Goal: Transaction & Acquisition: Download file/media

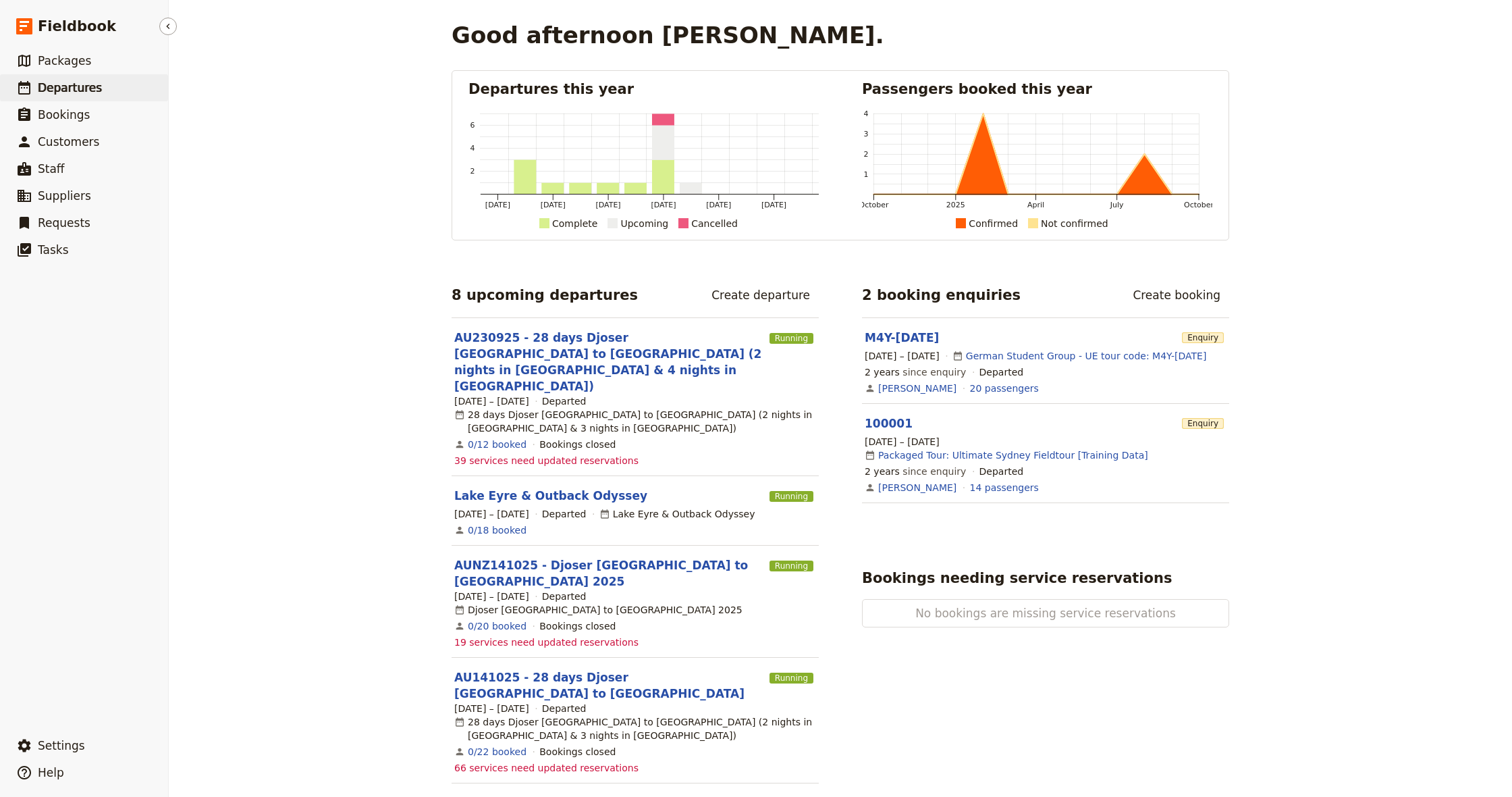
click at [86, 95] on span "Departures" at bounding box center [70, 88] width 64 height 16
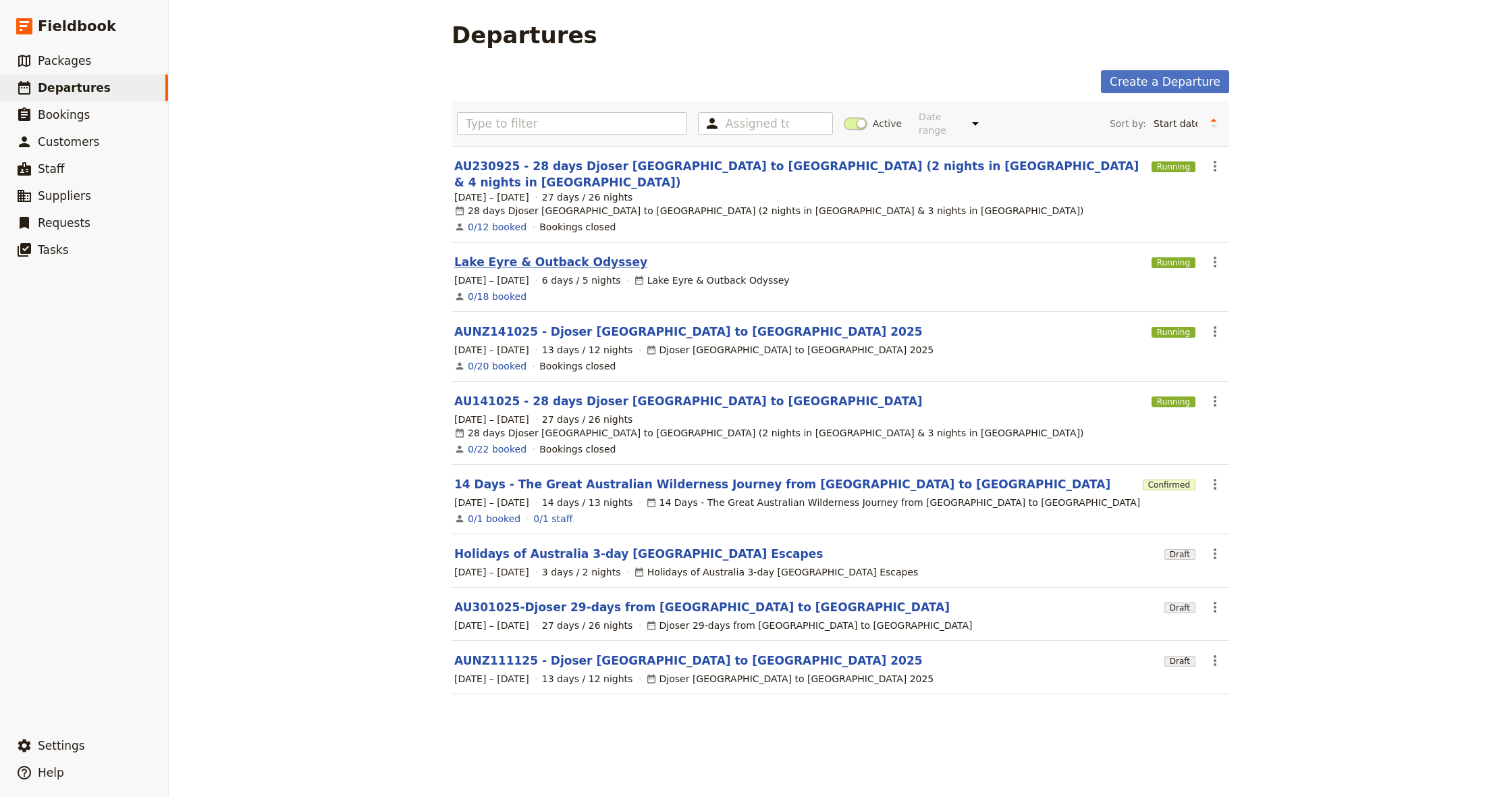
click at [565, 254] on link "Lake Eyre & Outback Odyssey" at bounding box center [550, 262] width 193 height 16
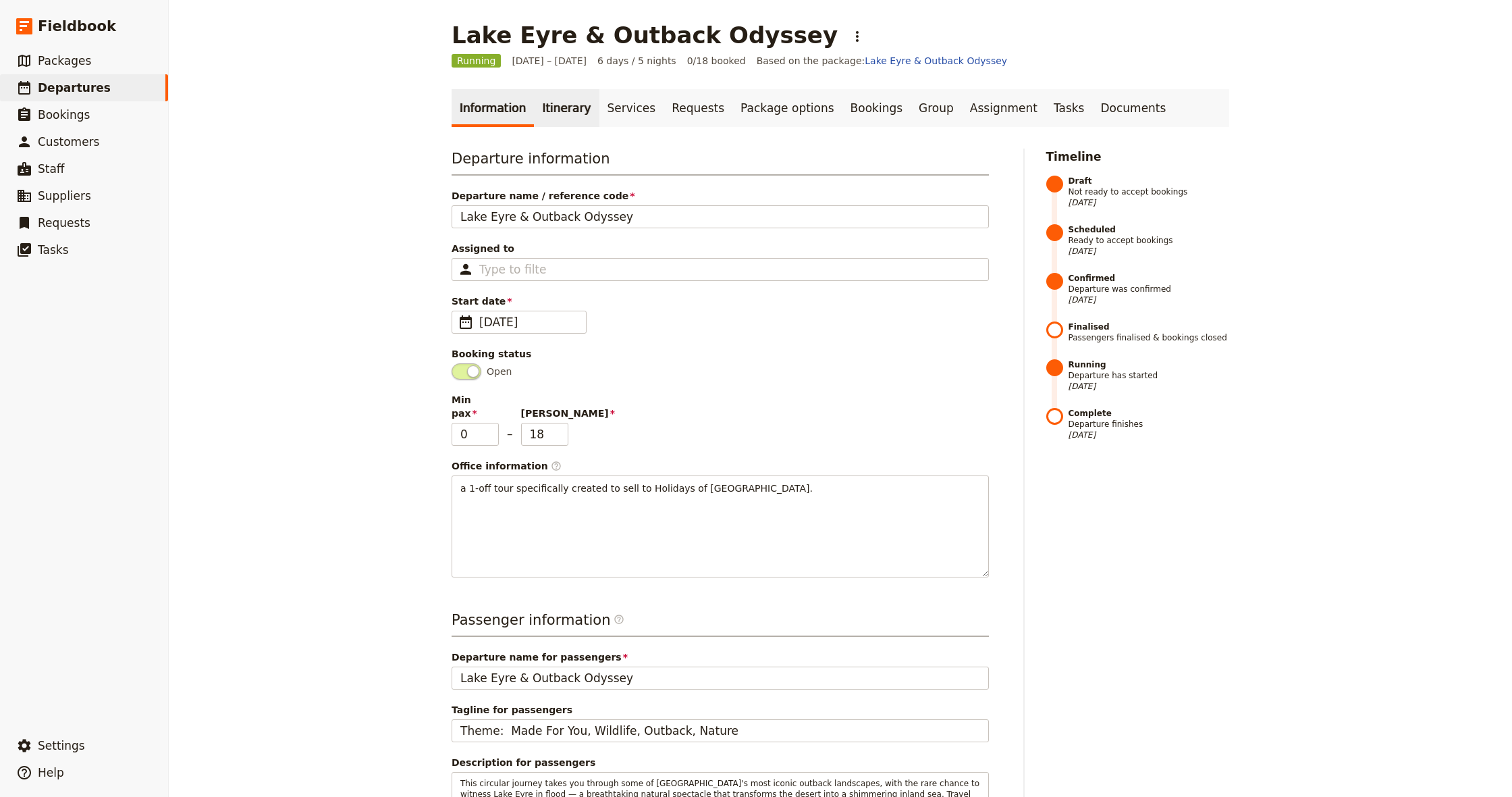
click at [561, 116] on link "Itinerary" at bounding box center [566, 108] width 65 height 38
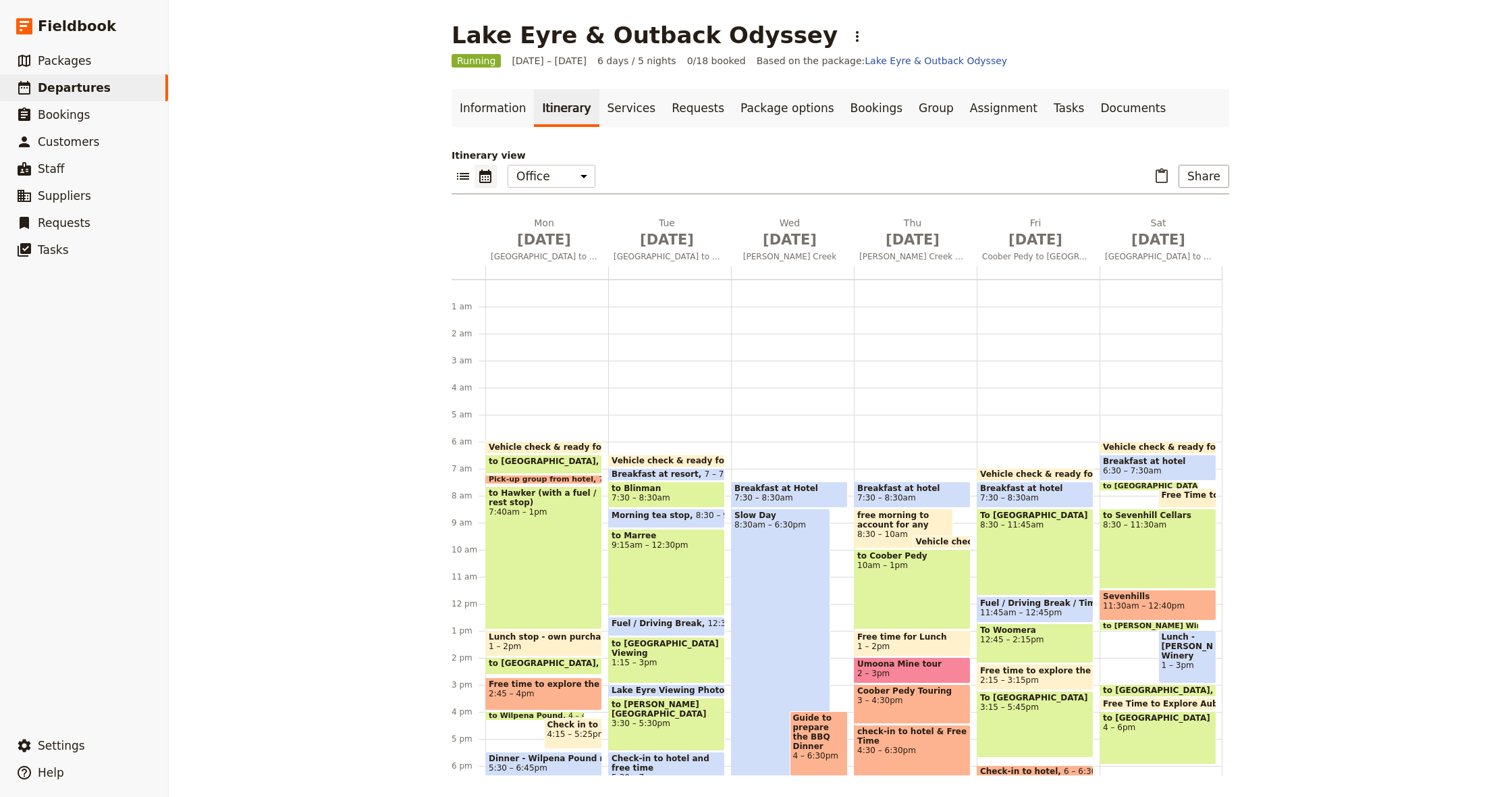
scroll to position [149, 0]
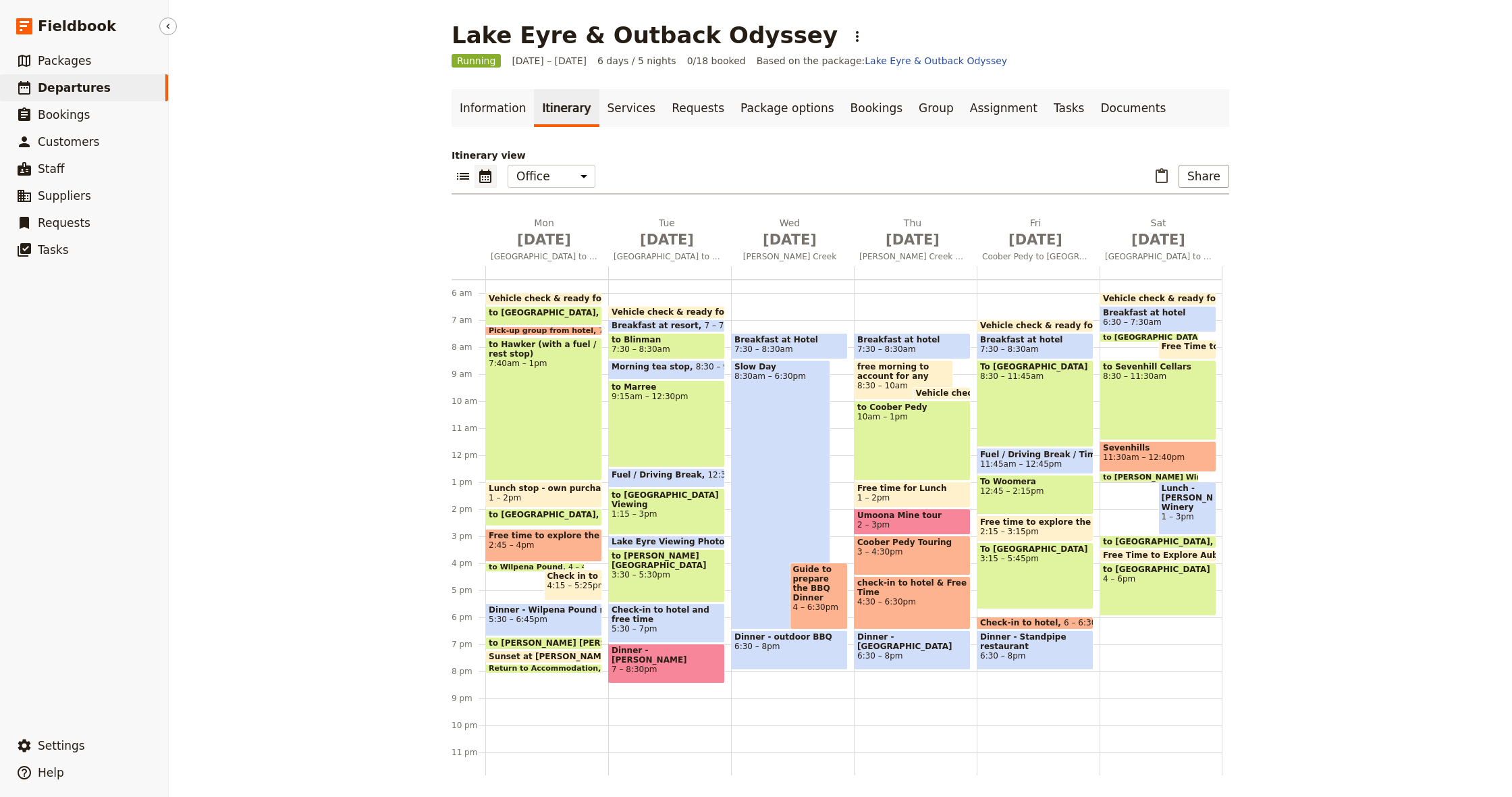
click at [95, 93] on span "Departures" at bounding box center [74, 88] width 73 height 14
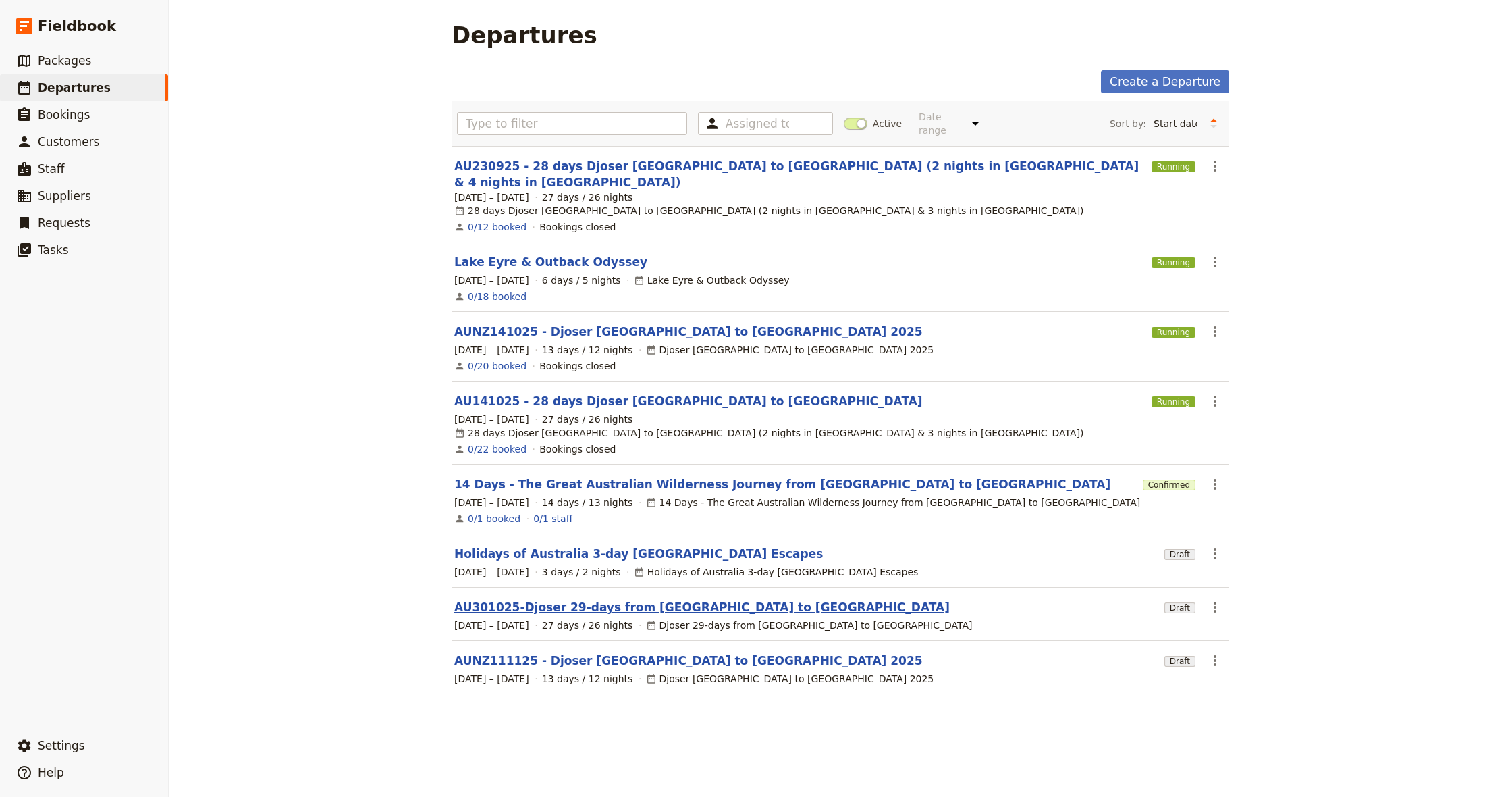
click at [618, 599] on link "AU301025-Djoser 29-days from [GEOGRAPHIC_DATA] to [GEOGRAPHIC_DATA]" at bounding box center [702, 607] width 495 height 16
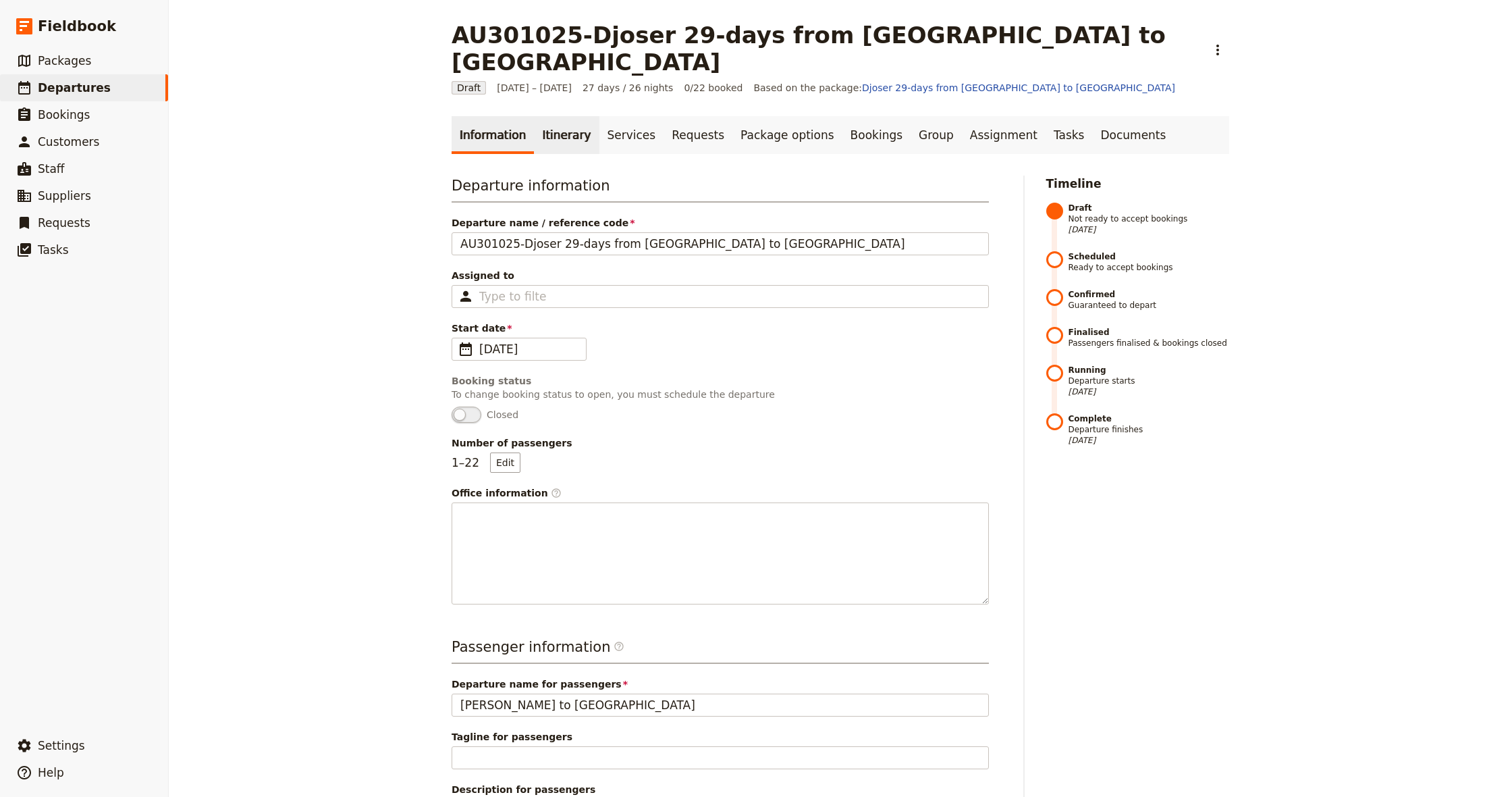
click at [546, 116] on link "Itinerary" at bounding box center [566, 135] width 65 height 38
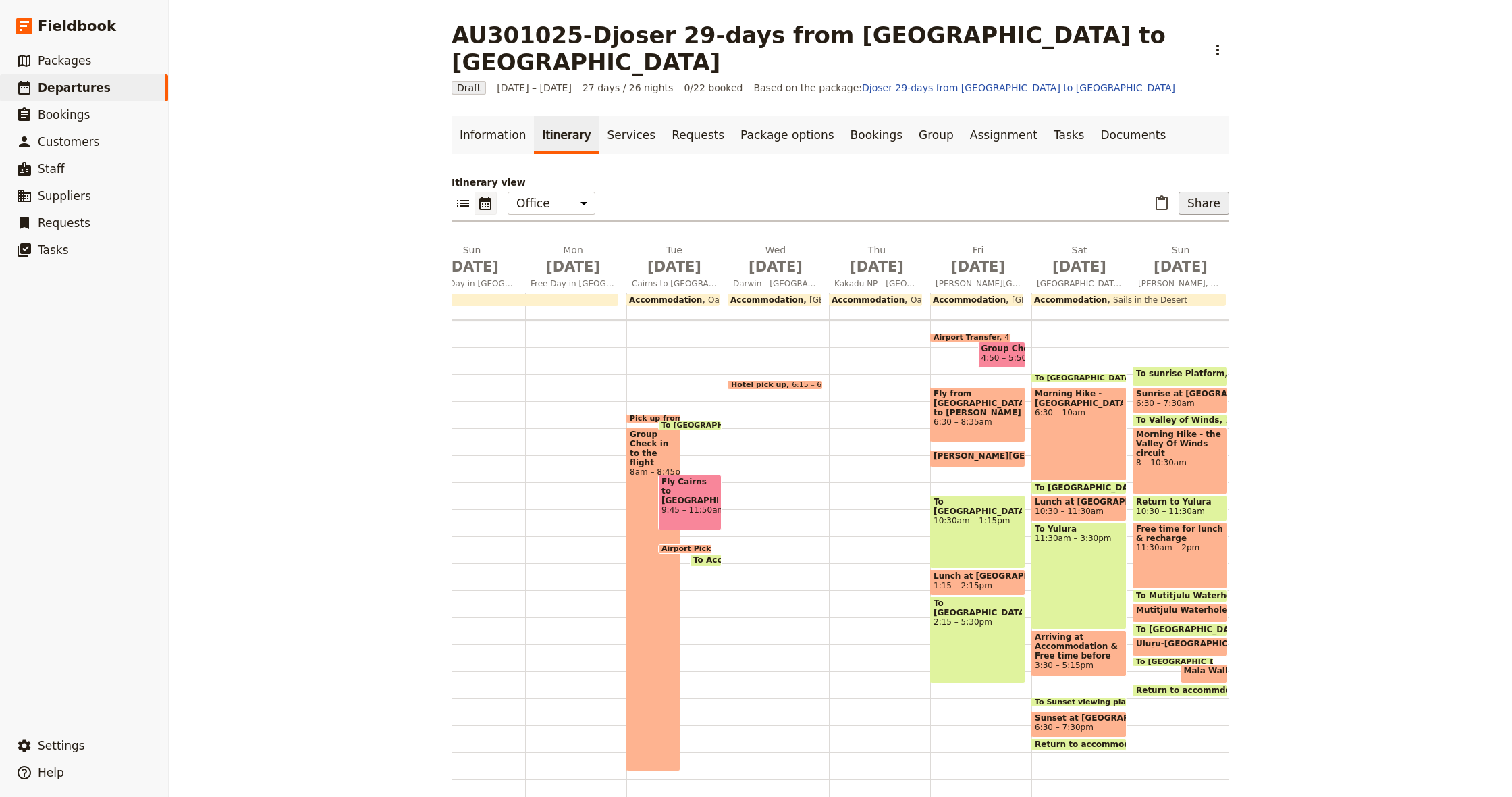
scroll to position [0, 366]
click at [1214, 192] on button "Share" at bounding box center [1203, 203] width 51 height 23
click at [1187, 202] on span "Guide itinerary" at bounding box center [1164, 206] width 71 height 14
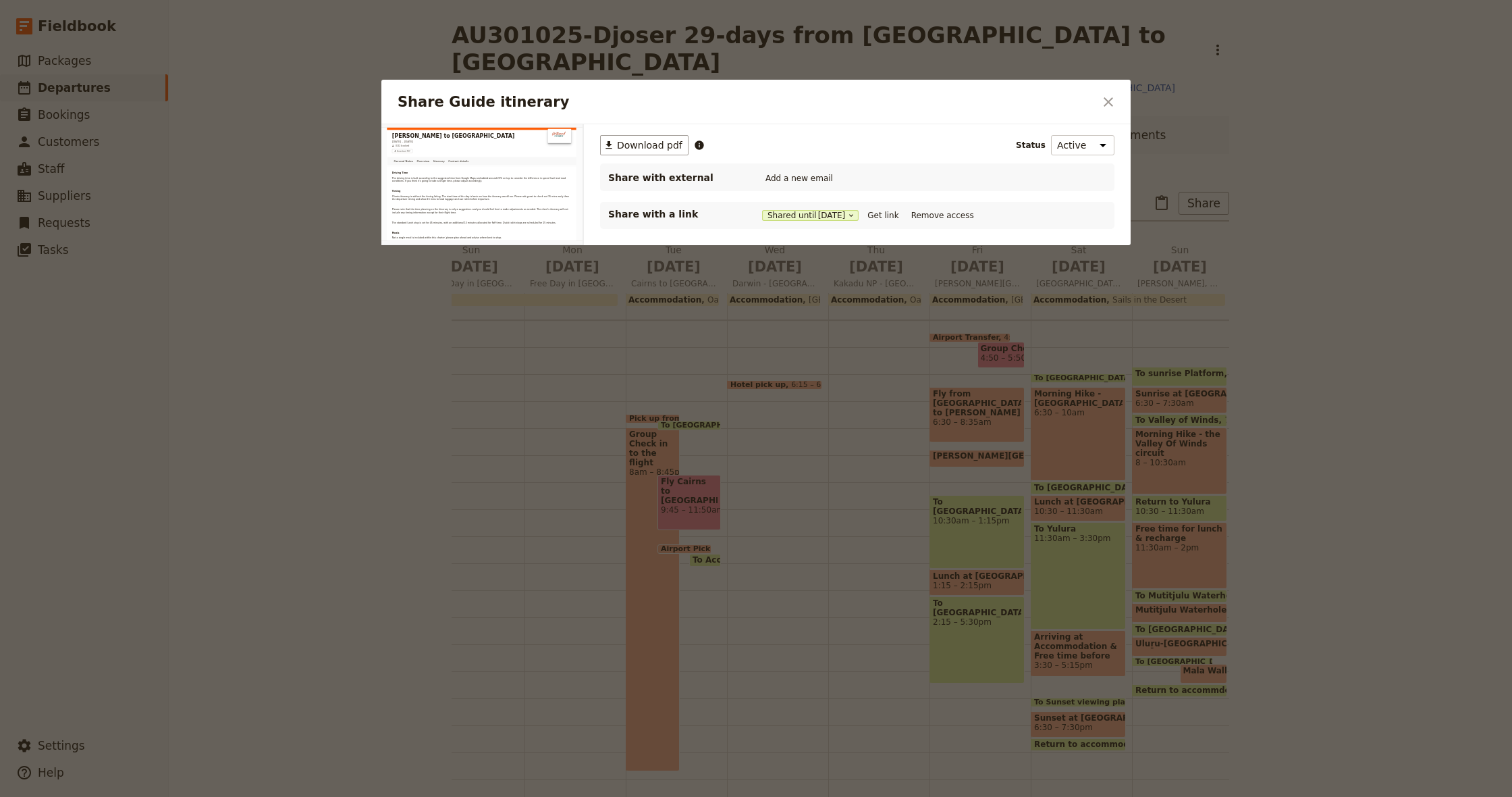
scroll to position [0, 0]
click at [645, 144] on span "Download pdf" at bounding box center [650, 146] width 66 height 14
